Goal: Task Accomplishment & Management: Manage account settings

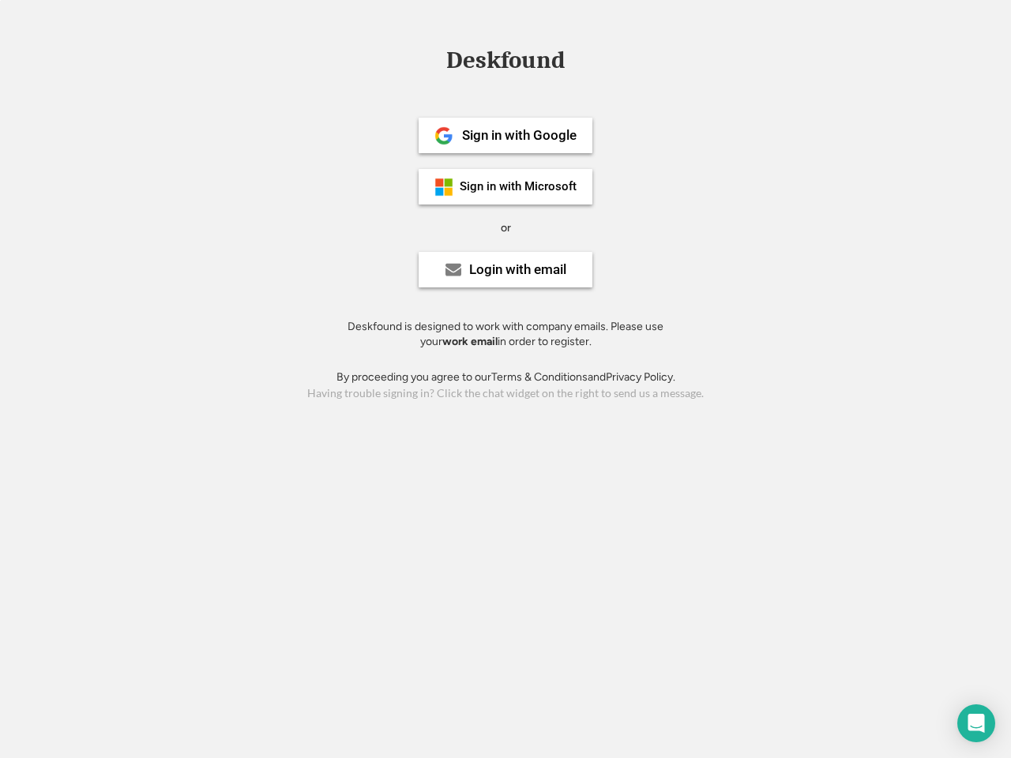
click at [506, 226] on div "or" at bounding box center [506, 228] width 10 height 16
click at [506, 63] on div "Deskfound" at bounding box center [505, 60] width 134 height 24
click at [432, 59] on div "Deskfound" at bounding box center [505, 63] width 1011 height 30
click at [506, 63] on div "Deskfound" at bounding box center [505, 60] width 134 height 24
click at [506, 227] on div "or" at bounding box center [506, 228] width 10 height 16
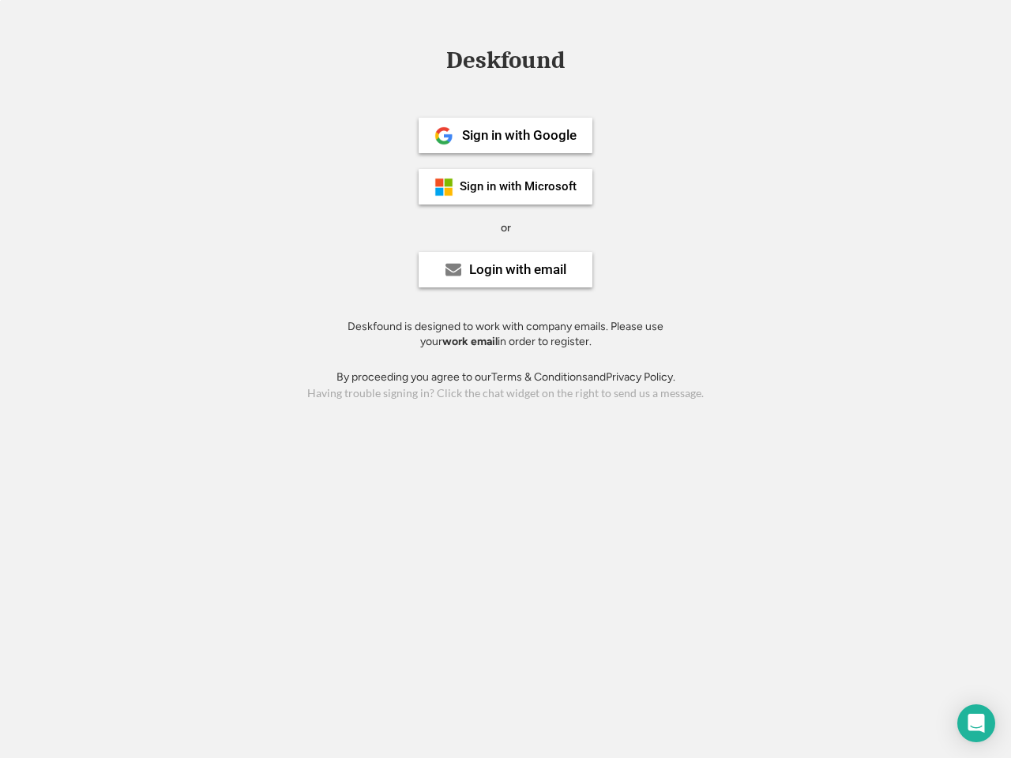
click at [506, 135] on div "Sign in with Google" at bounding box center [519, 135] width 115 height 13
click at [519, 135] on div "Sign in with Google" at bounding box center [519, 135] width 115 height 13
click at [444, 136] on img at bounding box center [443, 135] width 19 height 19
click at [506, 186] on div "Sign in with Microsoft" at bounding box center [518, 187] width 117 height 12
click at [519, 186] on div "Sign in with Microsoft" at bounding box center [518, 187] width 117 height 12
